Goal: Task Accomplishment & Management: Use online tool/utility

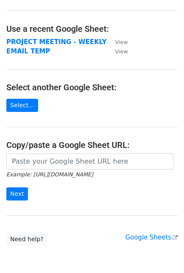
scroll to position [47, 0]
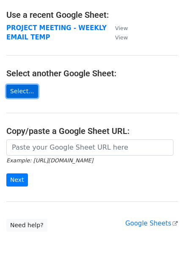
click at [16, 92] on link "Select..." at bounding box center [22, 91] width 32 height 13
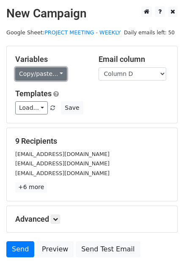
click at [57, 72] on link "Copy/paste..." at bounding box center [41, 73] width 52 height 13
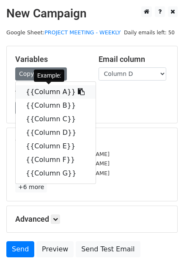
click at [54, 92] on link "{{Column A}}" at bounding box center [56, 92] width 80 height 14
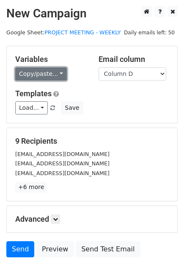
click at [54, 72] on link "Copy/paste..." at bounding box center [41, 73] width 52 height 13
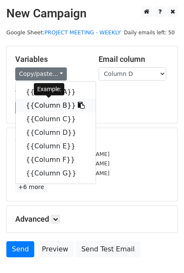
click at [46, 106] on link "{{Column B}}" at bounding box center [56, 106] width 80 height 14
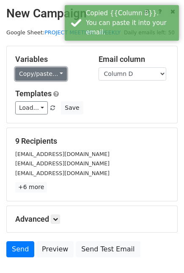
click at [53, 71] on link "Copy/paste..." at bounding box center [41, 73] width 52 height 13
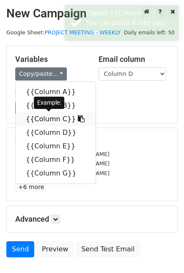
click at [40, 119] on link "{{Column C}}" at bounding box center [56, 119] width 80 height 14
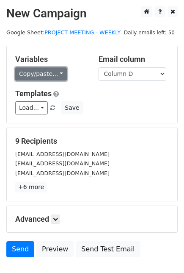
click at [56, 72] on link "Copy/paste..." at bounding box center [41, 73] width 52 height 13
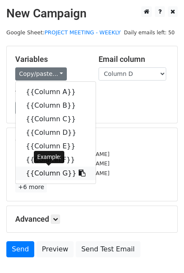
click at [41, 172] on link "{{Column G}}" at bounding box center [56, 174] width 80 height 14
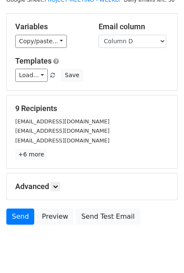
scroll to position [47, 0]
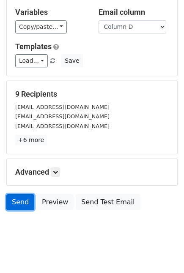
click at [20, 206] on link "Send" at bounding box center [20, 202] width 28 height 16
